Goal: Information Seeking & Learning: Find contact information

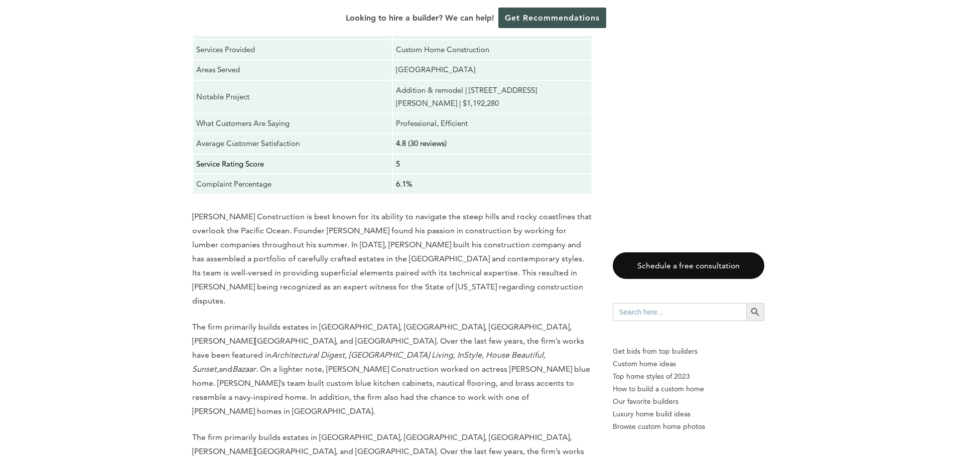
scroll to position [9184, 0]
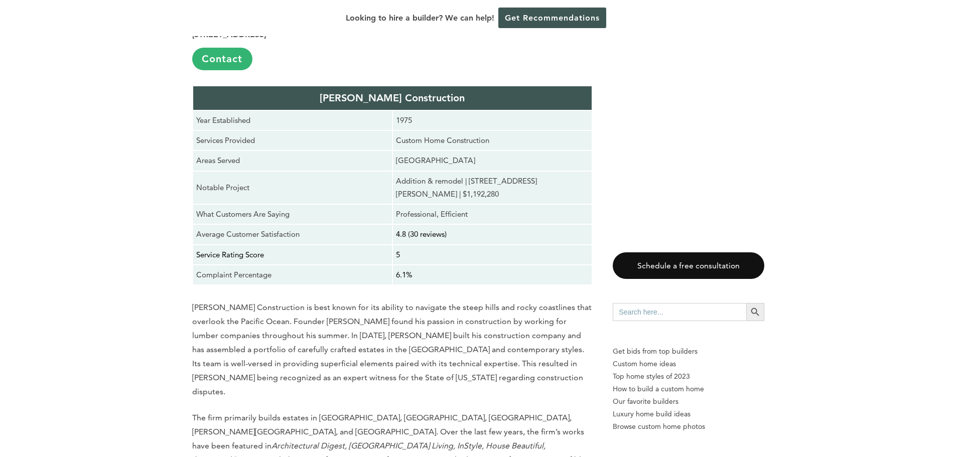
scroll to position [9084, 0]
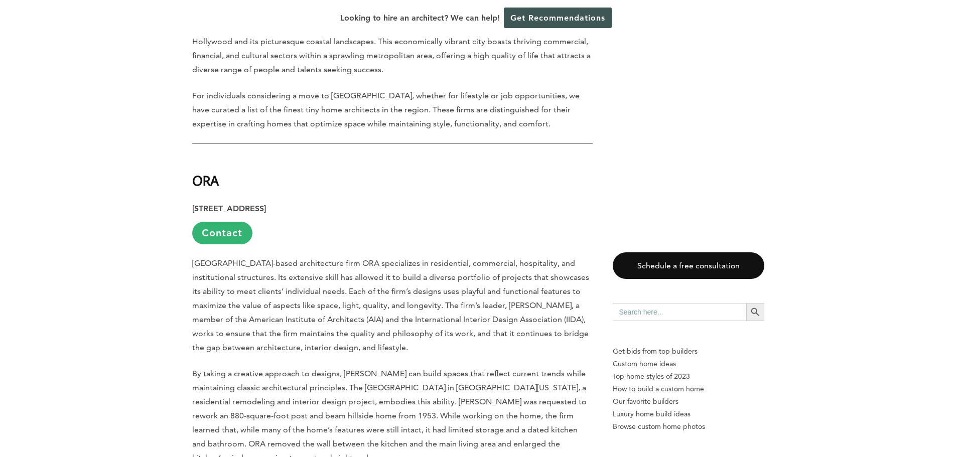
scroll to position [602, 0]
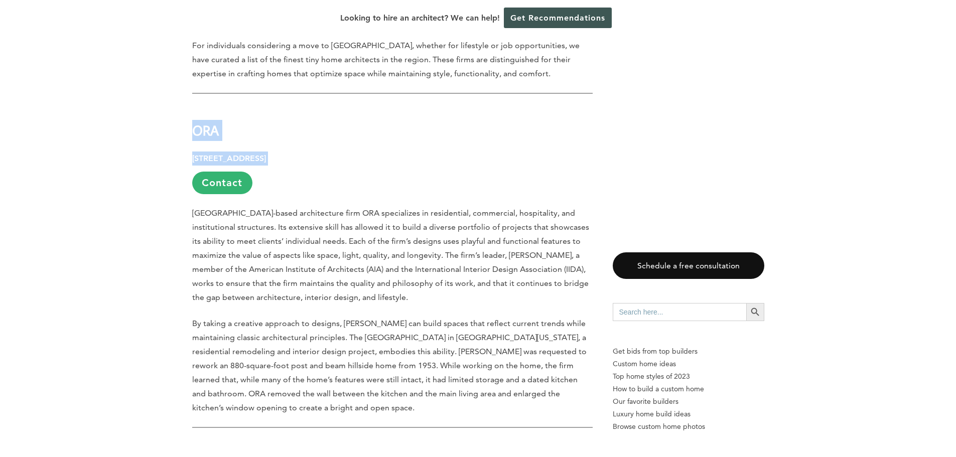
drag, startPoint x: 366, startPoint y: 137, endPoint x: 195, endPoint y: 109, distance: 173.8
copy div "ORA 923 E 3rd St. #105, Los Angeles, CA 90013"
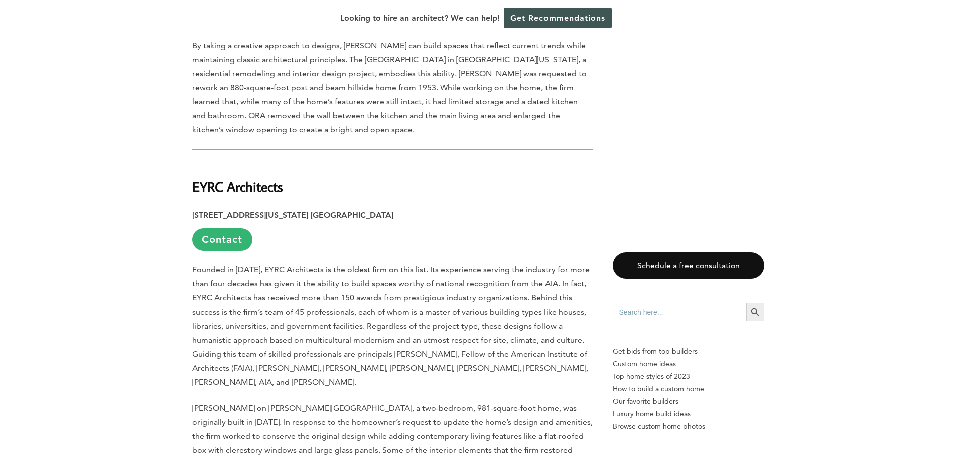
scroll to position [903, 0]
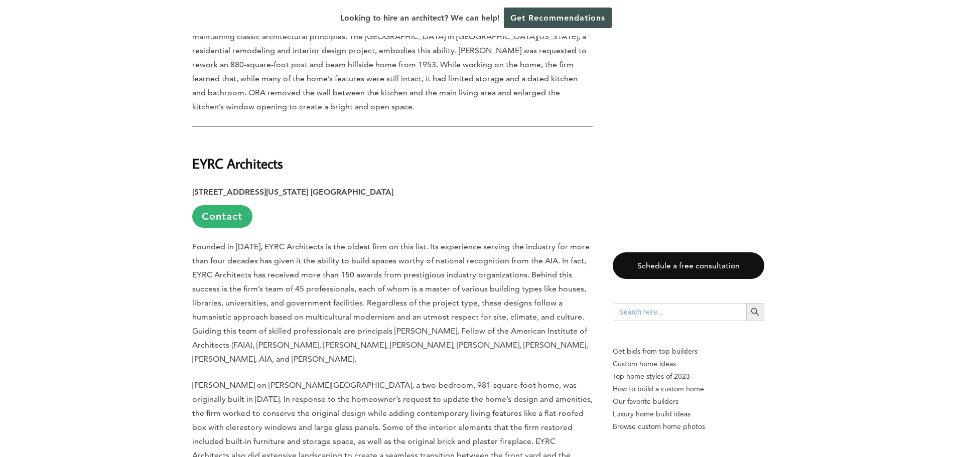
click at [376, 185] on p "10865 Washington Blvd. Culver City, CA 90232 Contact" at bounding box center [392, 206] width 400 height 43
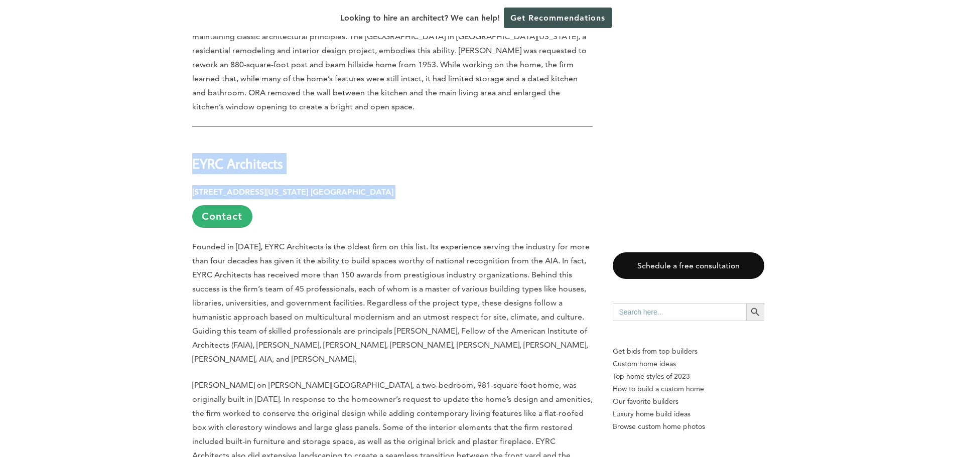
drag, startPoint x: 373, startPoint y: 169, endPoint x: 195, endPoint y: 143, distance: 180.5
copy div "EYRC Architects 10865 Washington Blvd. Culver City, CA 90232"
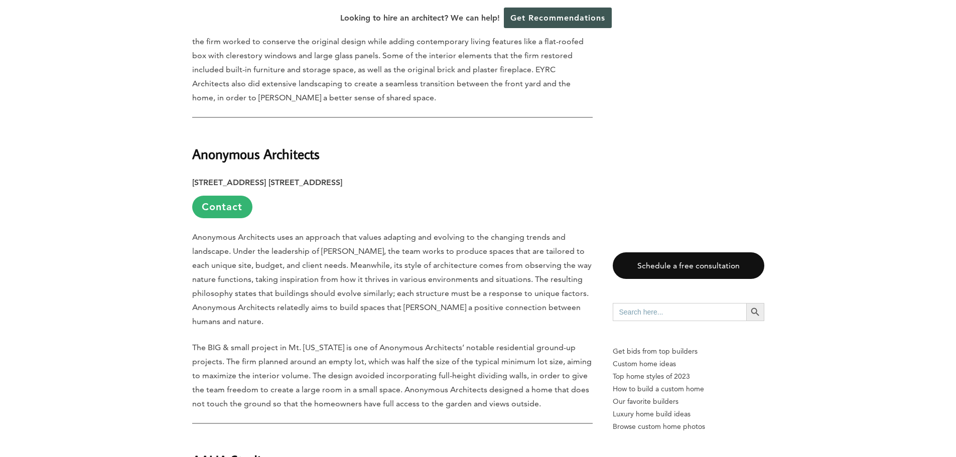
scroll to position [1305, 0]
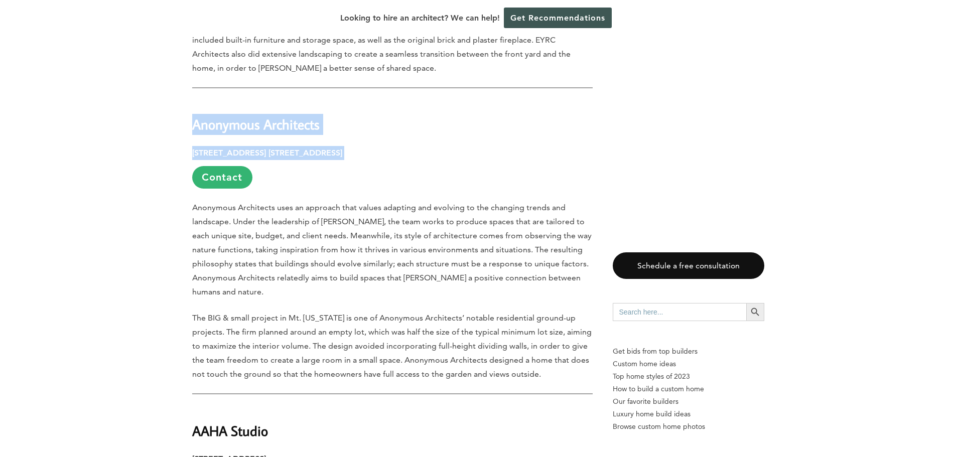
drag, startPoint x: 398, startPoint y: 114, endPoint x: 202, endPoint y: 88, distance: 198.5
click at [195, 91] on div "Last updated on May 21st, 2025 at 02:24 pm Los Angeles, often referred to as th…" at bounding box center [392, 281] width 400 height 2068
copy div "Anonymous Architects 1800 S Brand Blvd. Suite 117, Los Angeles, CA 91204"
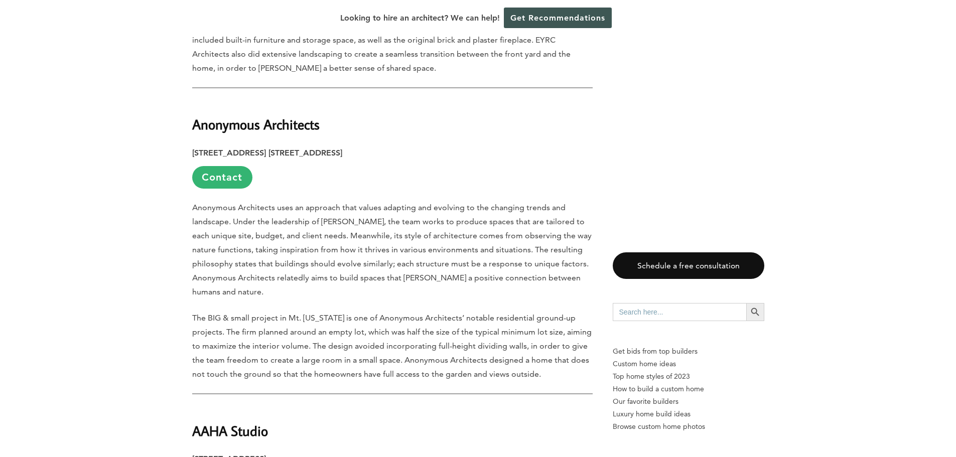
click at [416, 146] on p "1800 S Brand Blvd. Suite 117, Los Angeles, CA 91204 Contact" at bounding box center [392, 167] width 400 height 43
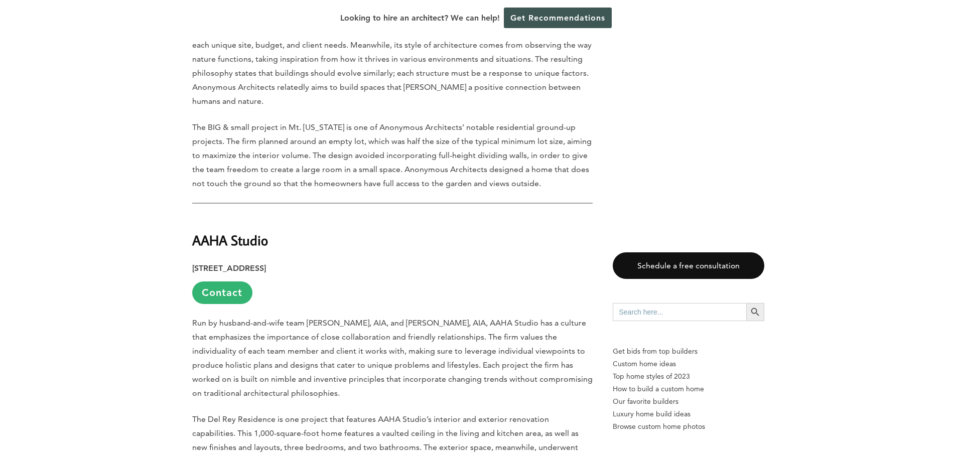
scroll to position [1506, 0]
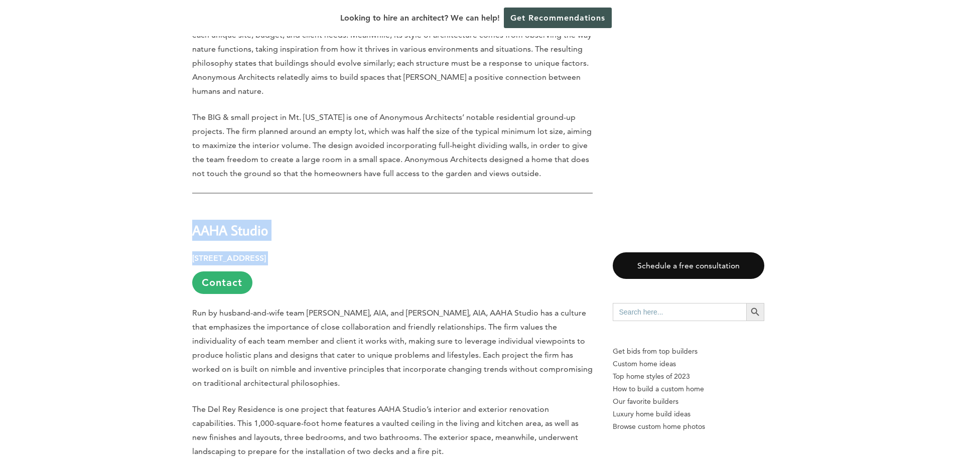
drag, startPoint x: 340, startPoint y: 219, endPoint x: 193, endPoint y: 196, distance: 148.8
click at [193, 196] on div "Last updated on May 21st, 2025 at 02:24 pm Los Angeles, often referred to as th…" at bounding box center [392, 80] width 400 height 2068
copy div "AAHA Studio 9856 Vidor Dr. Los Angeles, CA 90035"
click at [389, 206] on h2 "AAHA Studio" at bounding box center [392, 223] width 400 height 35
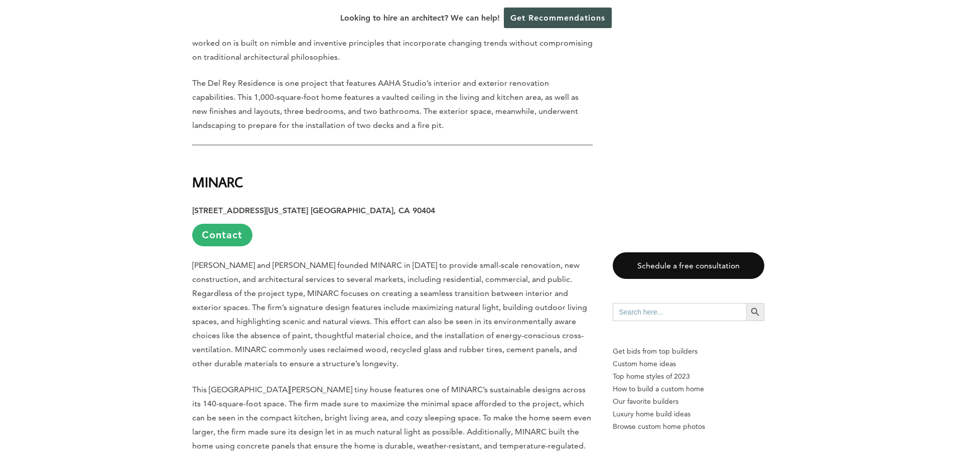
scroll to position [1857, 0]
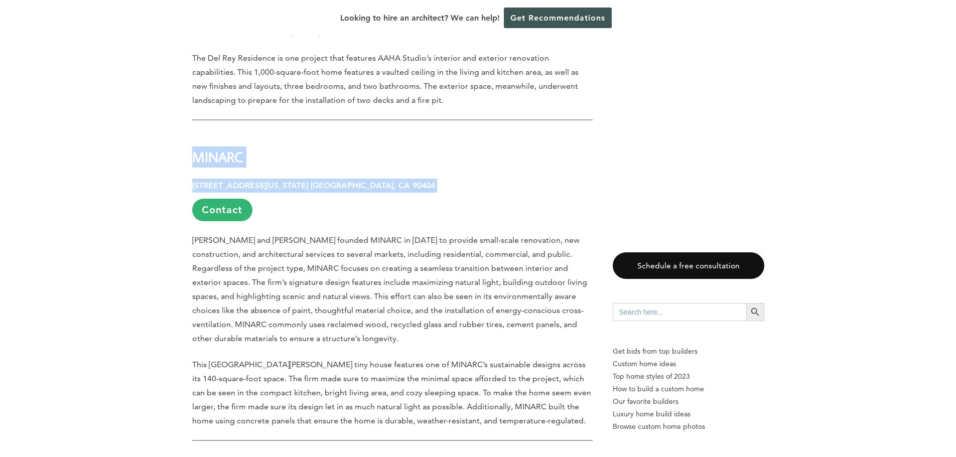
drag, startPoint x: 368, startPoint y: 148, endPoint x: 203, endPoint y: 121, distance: 167.7
copy div "MINARC 2324 Michigan Ave. Santa Monica, CA 90404"
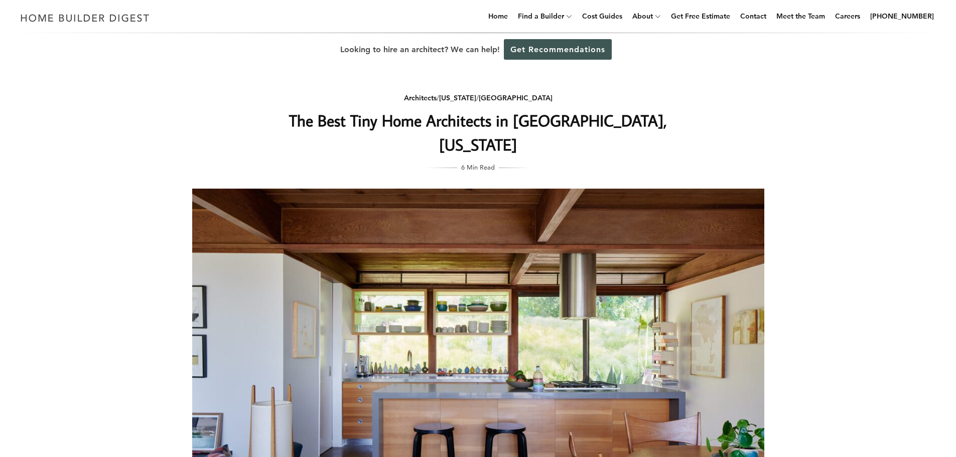
scroll to position [0, 0]
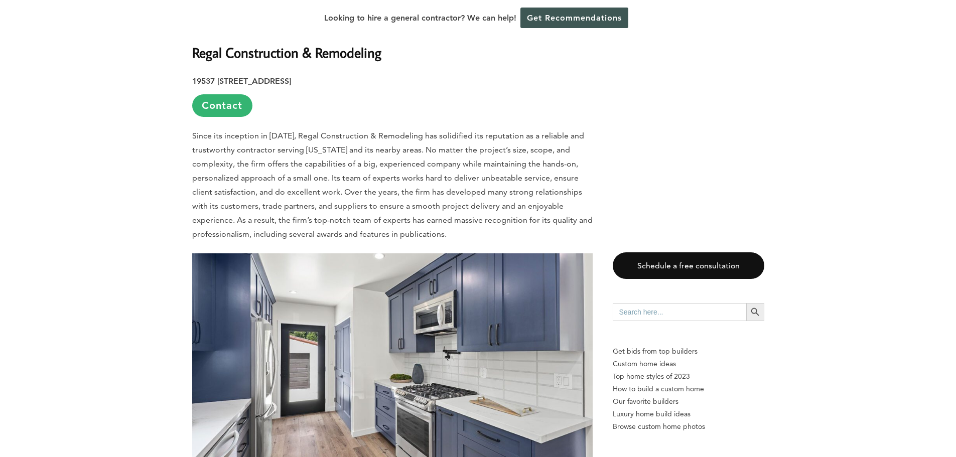
scroll to position [1154, 0]
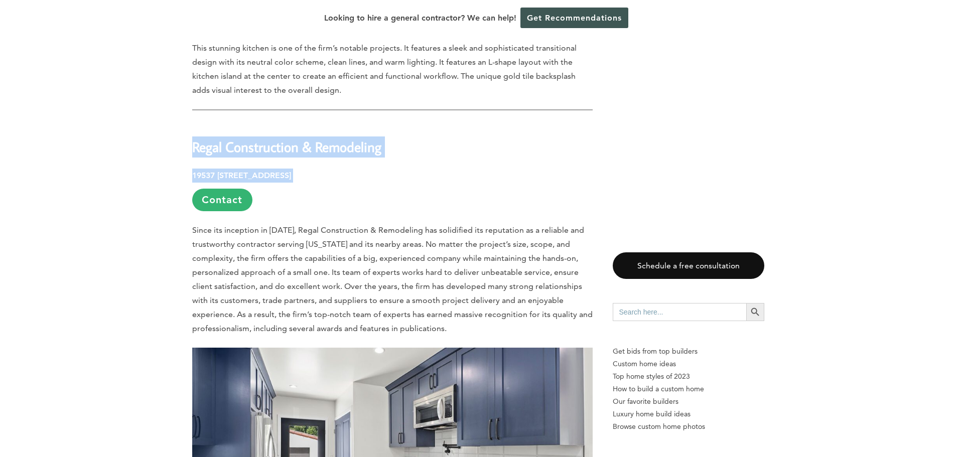
drag, startPoint x: 355, startPoint y: 163, endPoint x: 209, endPoint y: 131, distance: 149.5
copy div "Regal Construction & Remodeling 19537 ½ Ventura Blvd, Tarzana, CA 91356"
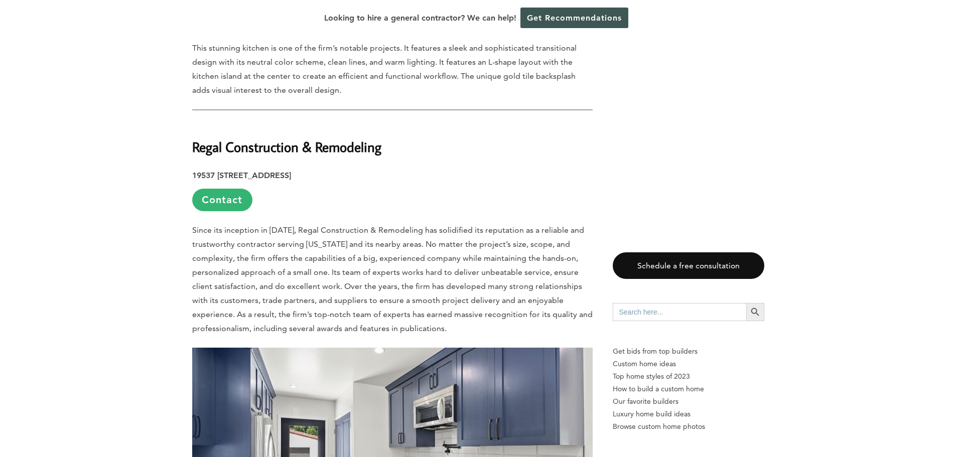
click at [399, 170] on p "19537 ½ Ventura Blvd, Tarzana, CA 91356 Contact" at bounding box center [392, 190] width 400 height 43
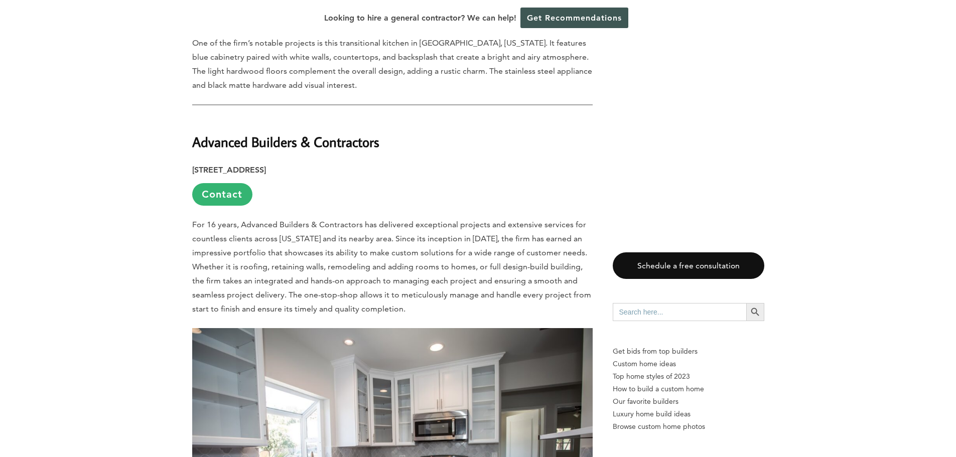
scroll to position [1757, 0]
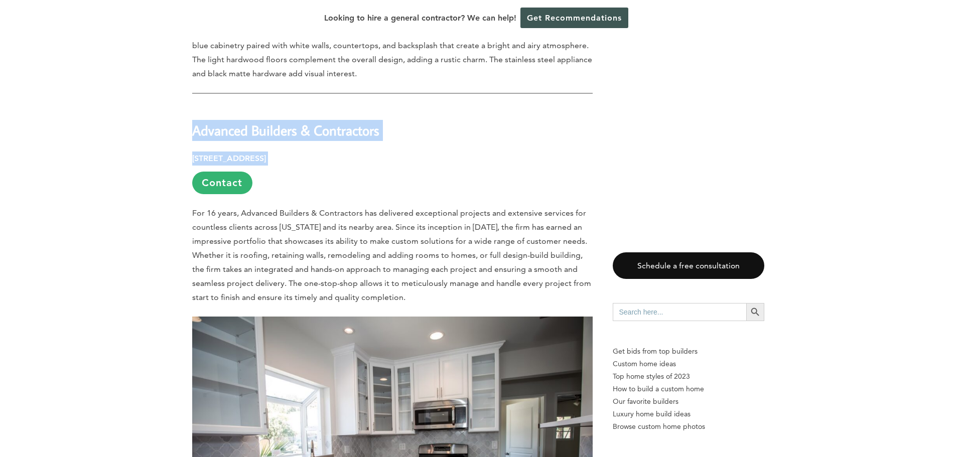
drag, startPoint x: 399, startPoint y: 141, endPoint x: 198, endPoint y: 116, distance: 202.8
copy div "Advanced Builders & Contractors 10880 Wilshire Blvd Ste 1101, Los Angeles, CA 9…"
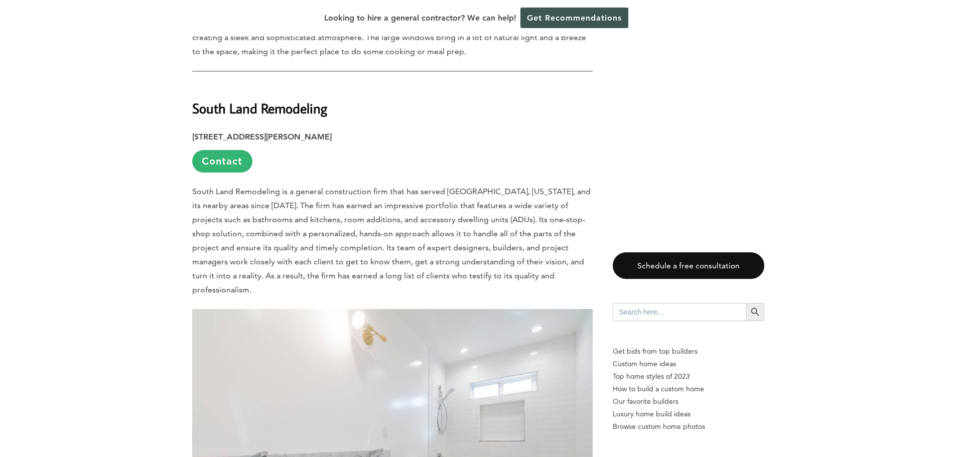
scroll to position [2359, 0]
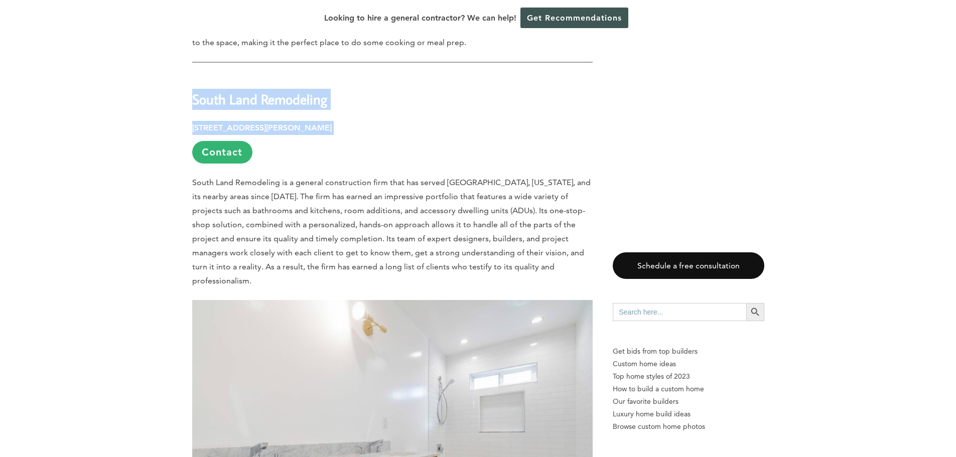
drag, startPoint x: 406, startPoint y: 114, endPoint x: 199, endPoint y: 88, distance: 208.4
copy div "South Land Remodeling 15021 Ventura Blvd Ste 488, Sherman Oaks, CA 91403"
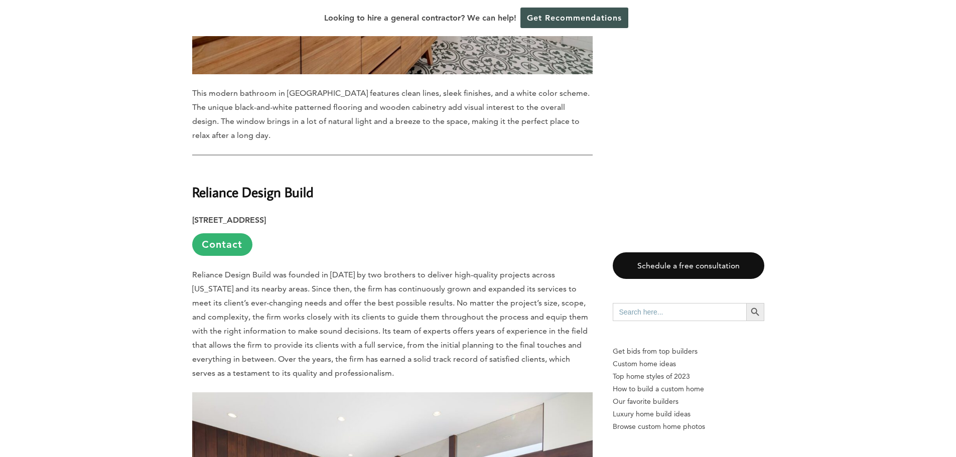
scroll to position [2861, 0]
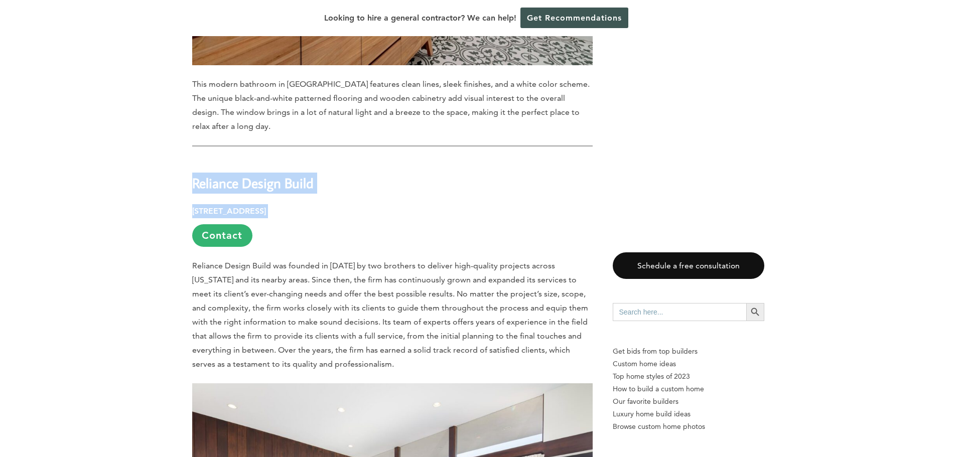
drag, startPoint x: 419, startPoint y: 184, endPoint x: 192, endPoint y: 156, distance: 229.1
copy div "Reliance Design Build 11500 W. Olympic Blvd, Suite 536, Los Angeles, CA 90064"
click at [414, 204] on p "11500 W. Olympic Blvd, Suite 536, Los Angeles, CA 90064 Contact" at bounding box center [392, 225] width 400 height 43
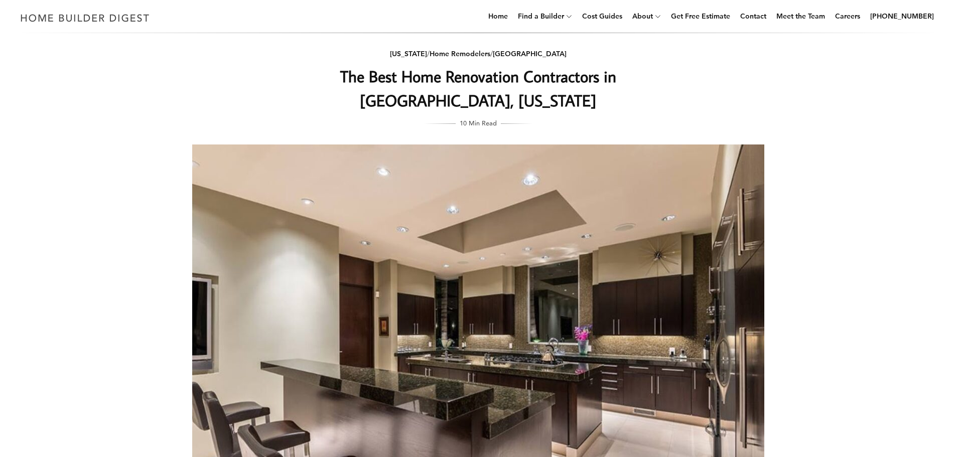
scroll to position [0, 0]
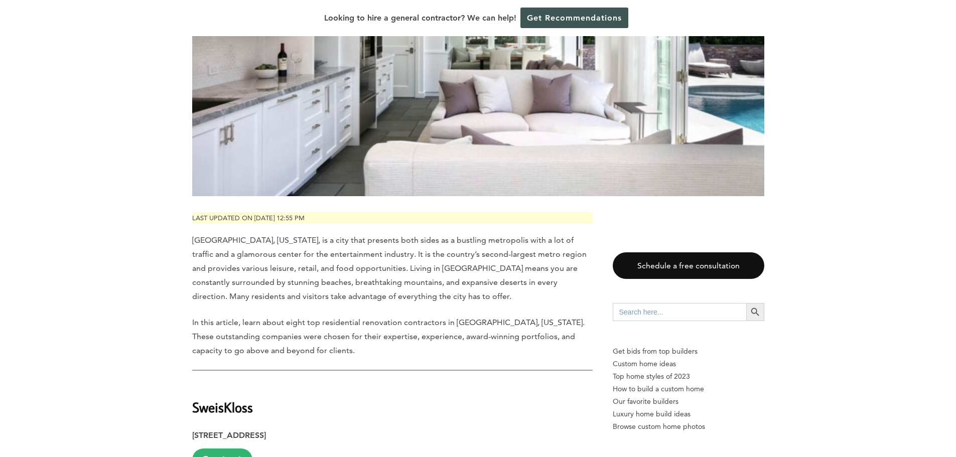
scroll to position [552, 0]
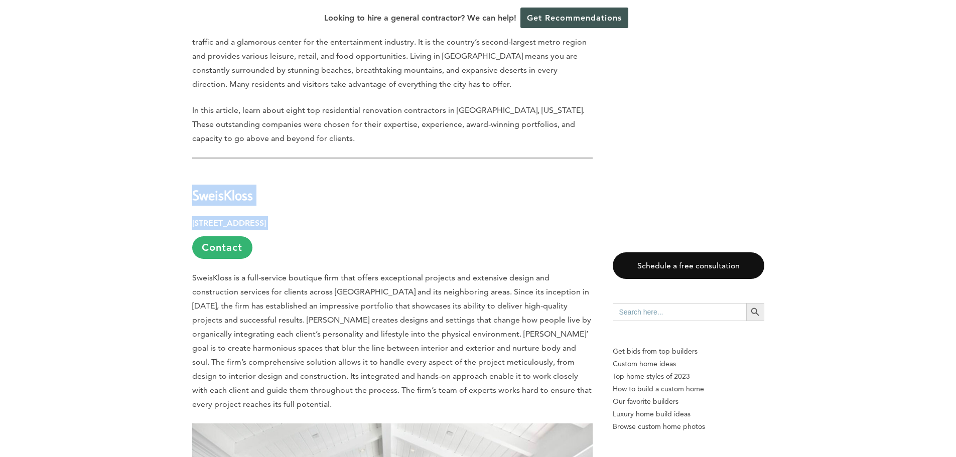
drag, startPoint x: 380, startPoint y: 221, endPoint x: 186, endPoint y: 197, distance: 196.1
copy div "SweisKloss [STREET_ADDRESS]"
